Goal: Complete application form

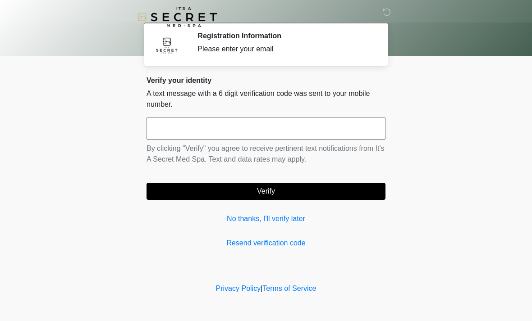
click at [177, 132] on input "text" at bounding box center [265, 128] width 239 height 23
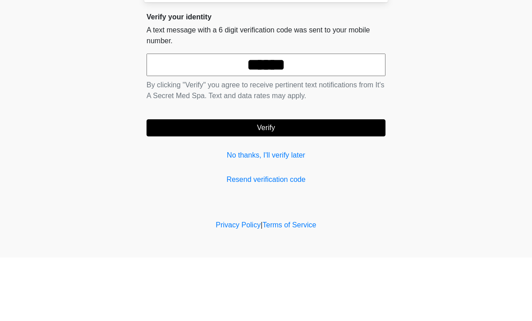
type input "******"
click at [293, 183] on button "Verify" at bounding box center [265, 191] width 239 height 17
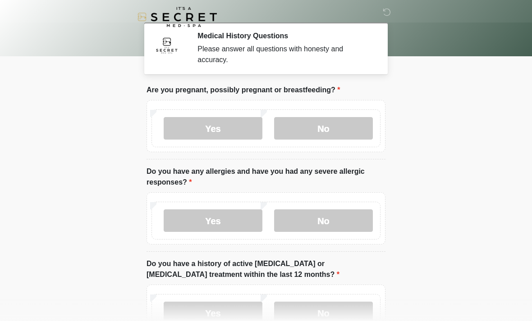
click at [338, 127] on label "No" at bounding box center [323, 128] width 99 height 23
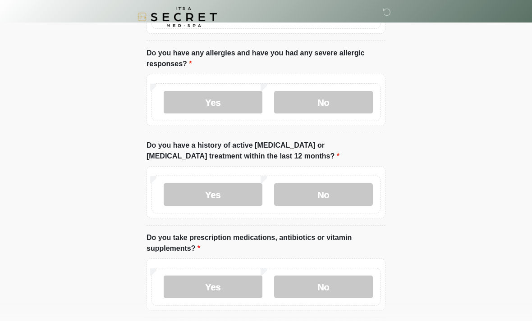
scroll to position [122, 0]
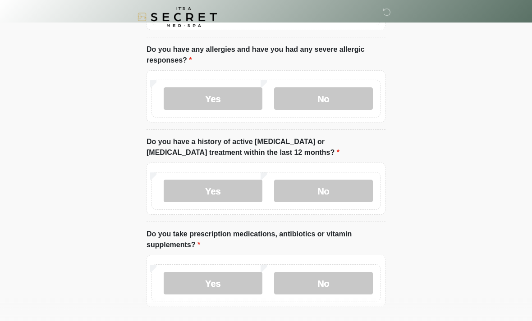
click at [344, 93] on label "No" at bounding box center [323, 98] width 99 height 23
click at [328, 185] on label "No" at bounding box center [323, 191] width 99 height 23
click at [321, 285] on label "No" at bounding box center [323, 283] width 99 height 23
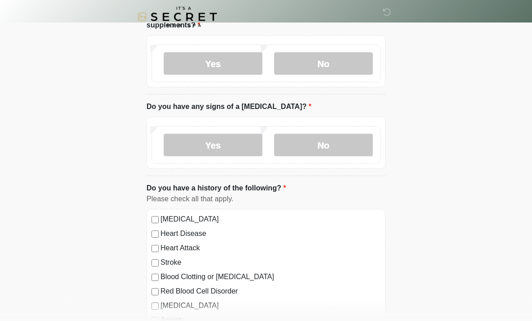
scroll to position [337, 0]
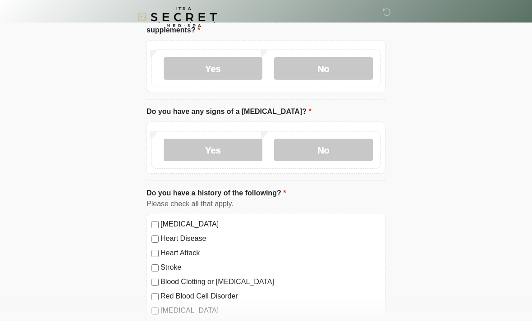
click at [335, 150] on label "No" at bounding box center [323, 150] width 99 height 23
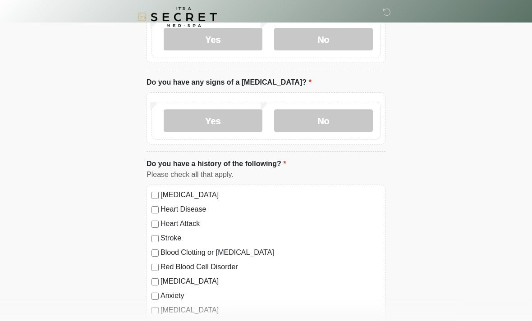
scroll to position [402, 0]
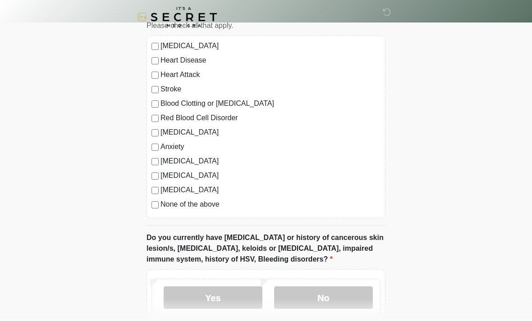
click at [337, 298] on label "No" at bounding box center [323, 298] width 99 height 23
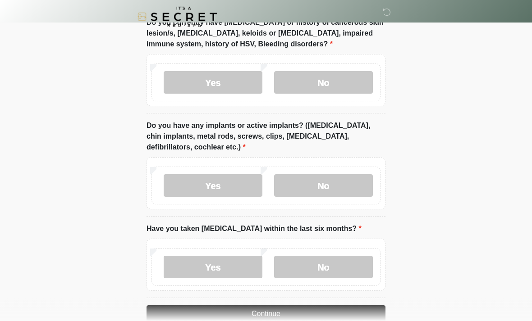
scroll to position [738, 0]
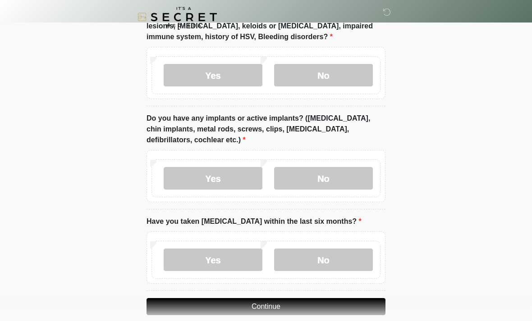
click at [347, 178] on label "No" at bounding box center [323, 178] width 99 height 23
click at [343, 256] on label "No" at bounding box center [323, 260] width 99 height 23
click at [315, 307] on button "Continue" at bounding box center [265, 306] width 239 height 17
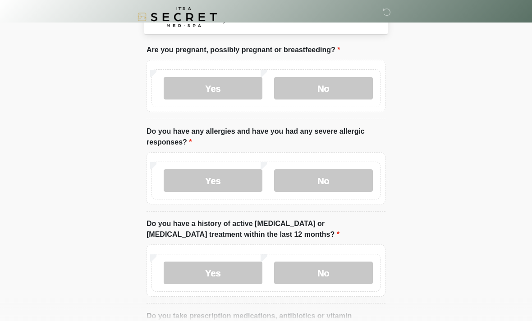
scroll to position [0, 0]
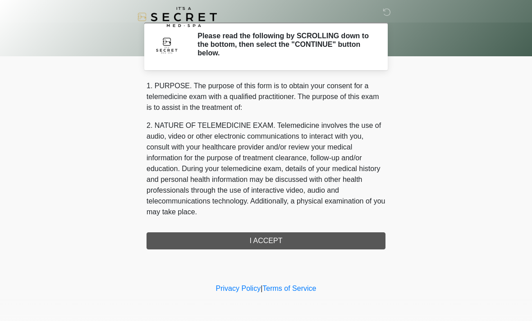
click at [316, 242] on div "1. PURPOSE. The purpose of this form is to obtain your consent for a telemedici…" at bounding box center [265, 165] width 239 height 169
click at [321, 242] on div "1. PURPOSE. The purpose of this form is to obtain your consent for a telemedici…" at bounding box center [265, 165] width 239 height 169
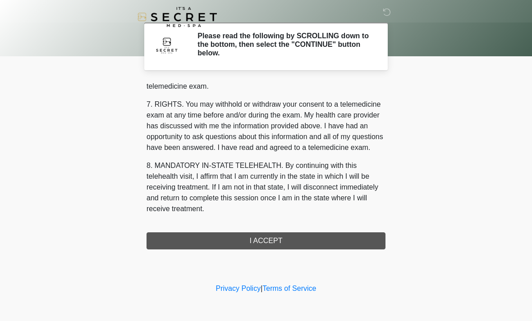
click at [267, 239] on div "1. PURPOSE. The purpose of this form is to obtain your consent for a telemedici…" at bounding box center [265, 165] width 239 height 169
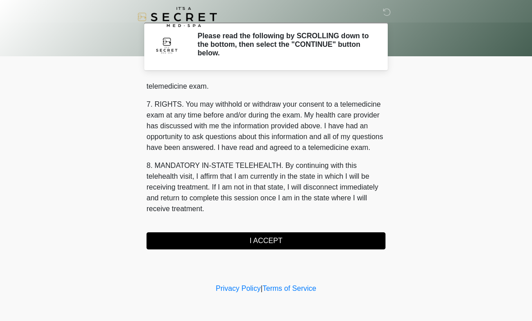
click at [287, 240] on button "I ACCEPT" at bounding box center [265, 241] width 239 height 17
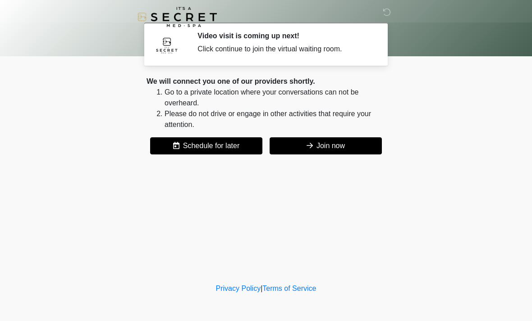
click at [348, 143] on button "Join now" at bounding box center [325, 145] width 112 height 17
